Goal: Entertainment & Leisure: Consume media (video, audio)

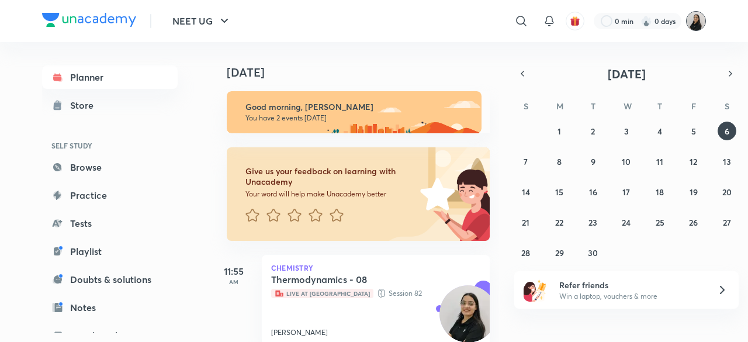
click at [695, 25] on img at bounding box center [696, 21] width 20 height 20
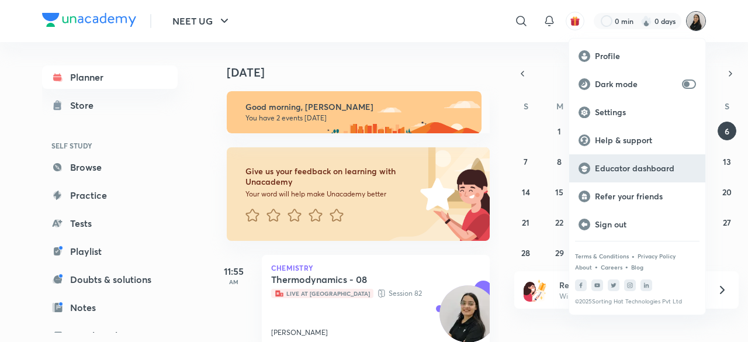
click at [610, 168] on p "Educator dashboard" at bounding box center [645, 168] width 101 height 11
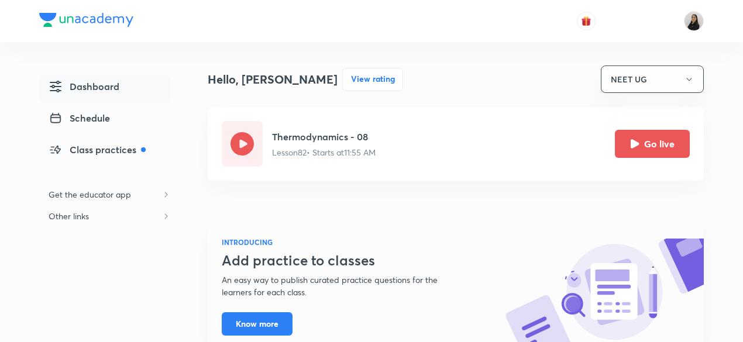
click at [415, 156] on div "Thermodynamics - 08 Lesson 82 • Starts at 11:55 AM Go live" at bounding box center [481, 144] width 418 height 46
click at [539, 141] on div "Thermodynamics - 08 Lesson 82 • Starts at 11:55 AM Go live" at bounding box center [481, 144] width 418 height 46
click at [656, 146] on button "Go live" at bounding box center [652, 143] width 75 height 28
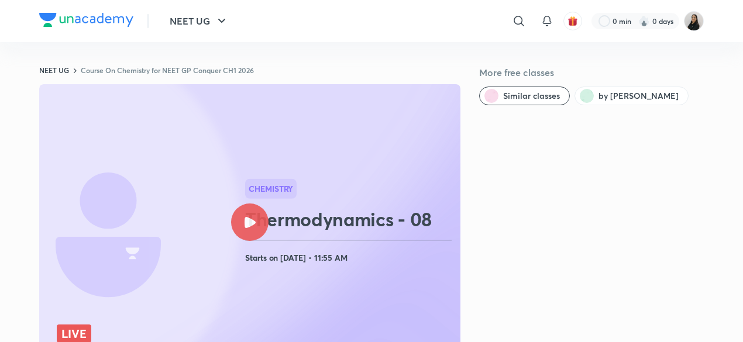
click at [251, 223] on icon at bounding box center [249, 222] width 11 height 11
